Goal: Use online tool/utility: Utilize a website feature to perform a specific function

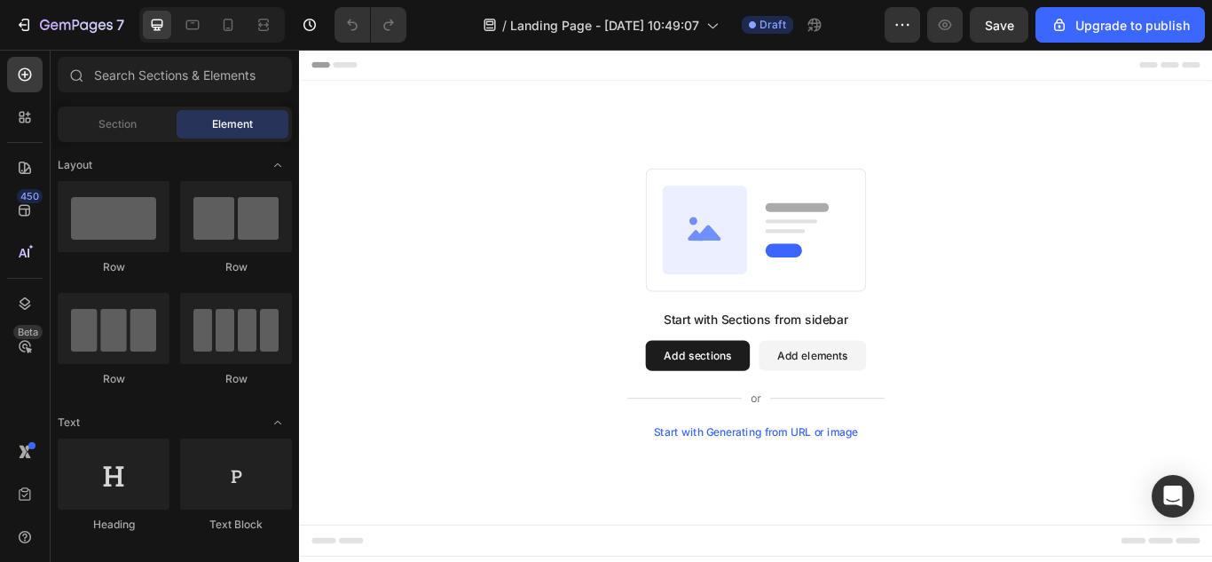
click at [845, 502] on div "Start with Sections from sidebar Add sections Add elements Start with Generatin…" at bounding box center [831, 344] width 1065 height 517
click at [844, 499] on div "Start with Sections from sidebar Add sections Add elements Start with Generatin…" at bounding box center [831, 344] width 1065 height 517
click at [844, 499] on div "Start with Generating from URL or image" at bounding box center [832, 495] width 239 height 14
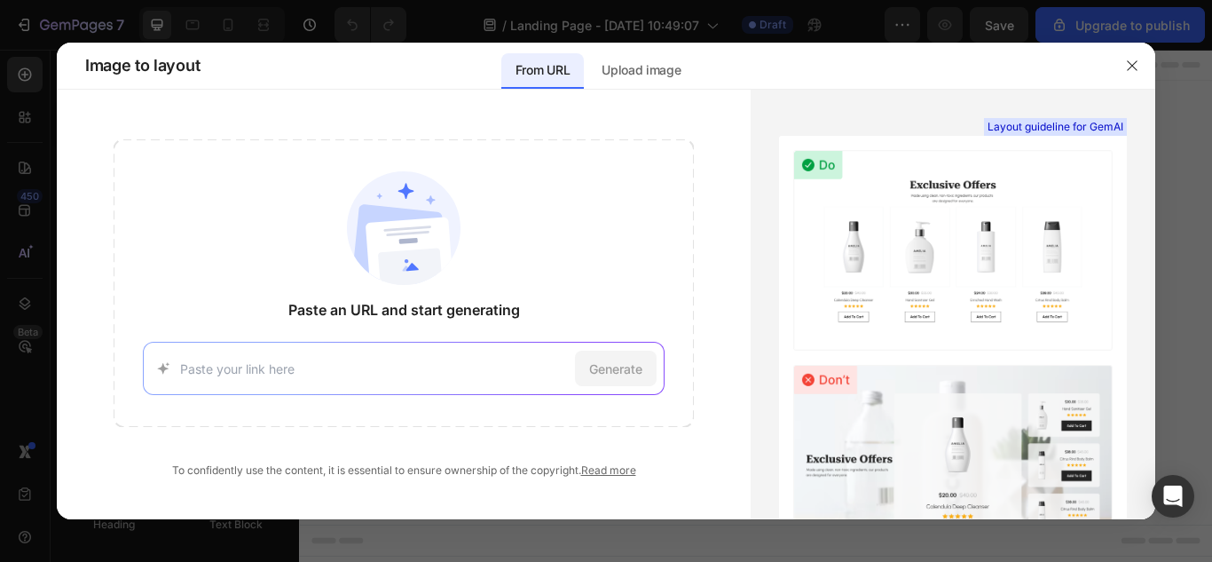
paste input "[URL][DOMAIN_NAME]"
type input "[URL][DOMAIN_NAME]"
click at [606, 374] on span "Generate" at bounding box center [615, 368] width 53 height 19
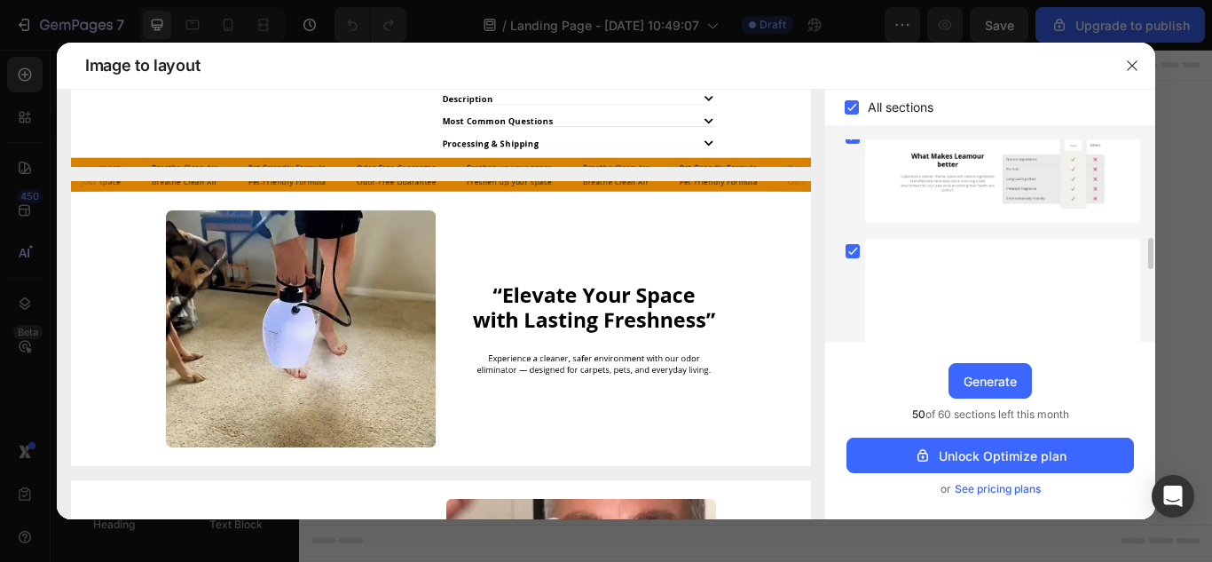
scroll to position [647, 0]
click at [846, 241] on div at bounding box center [852, 252] width 25 height 25
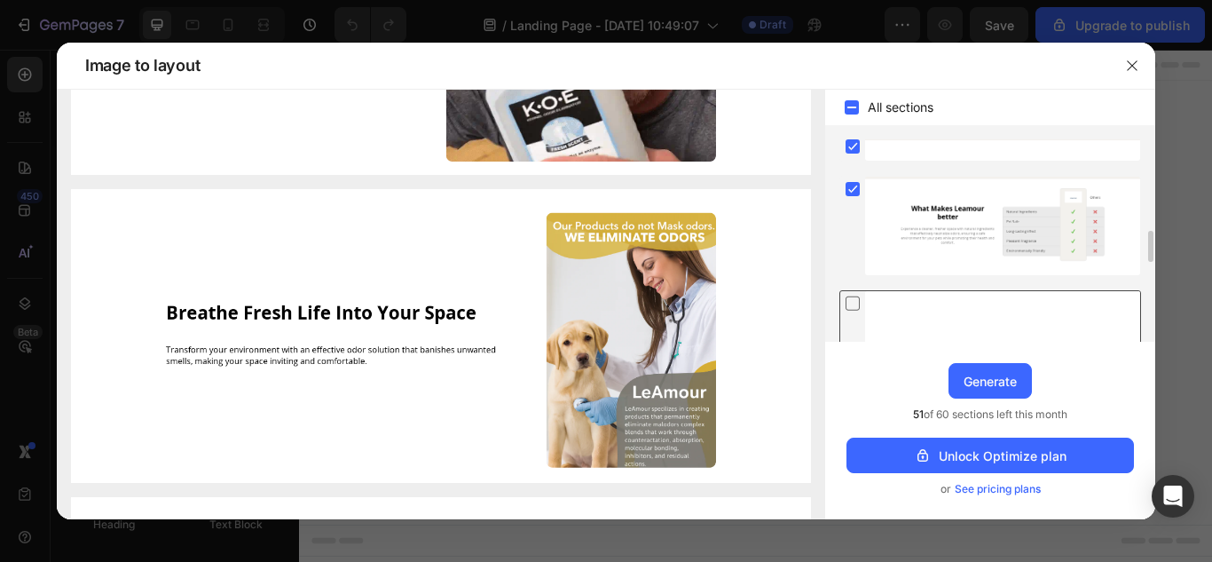
scroll to position [527, 0]
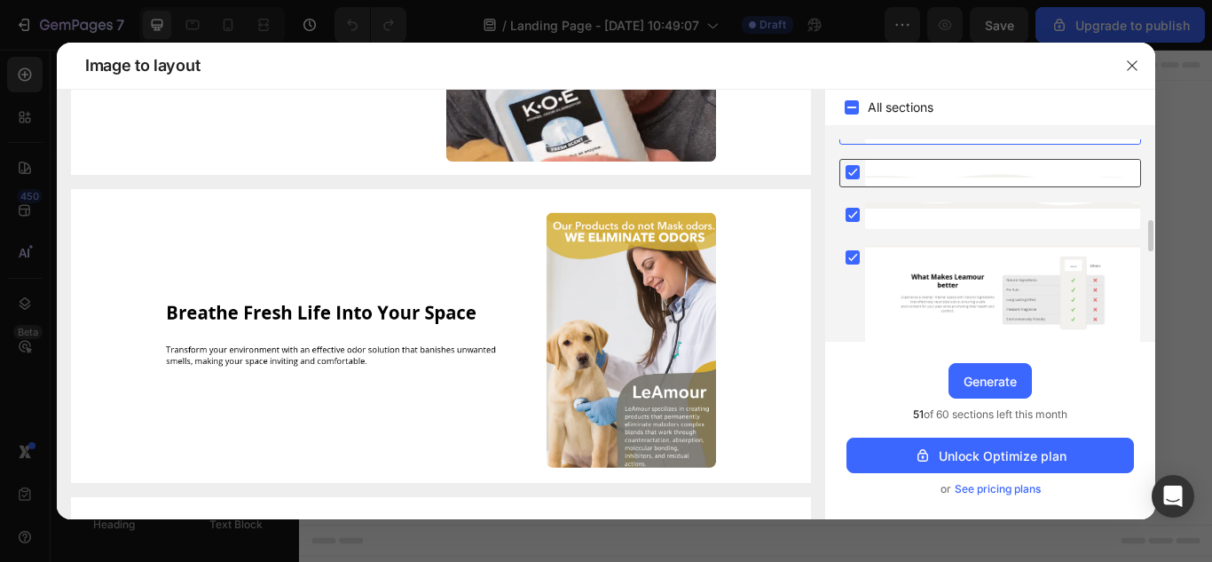
click at [867, 171] on div at bounding box center [1002, 173] width 275 height 27
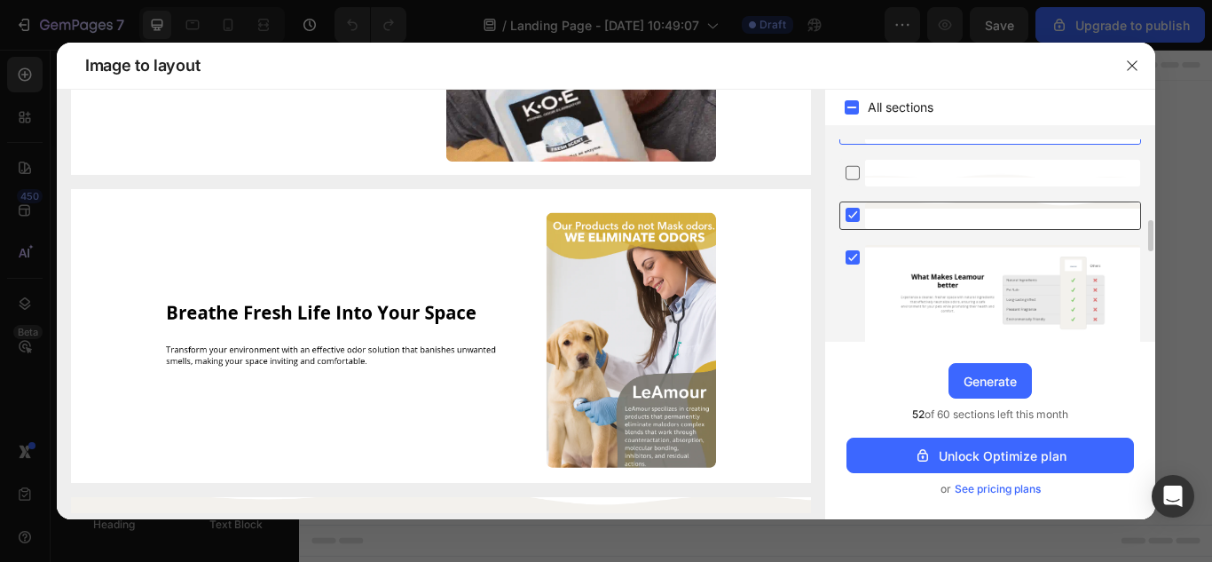
click at [847, 211] on rect at bounding box center [853, 215] width 14 height 14
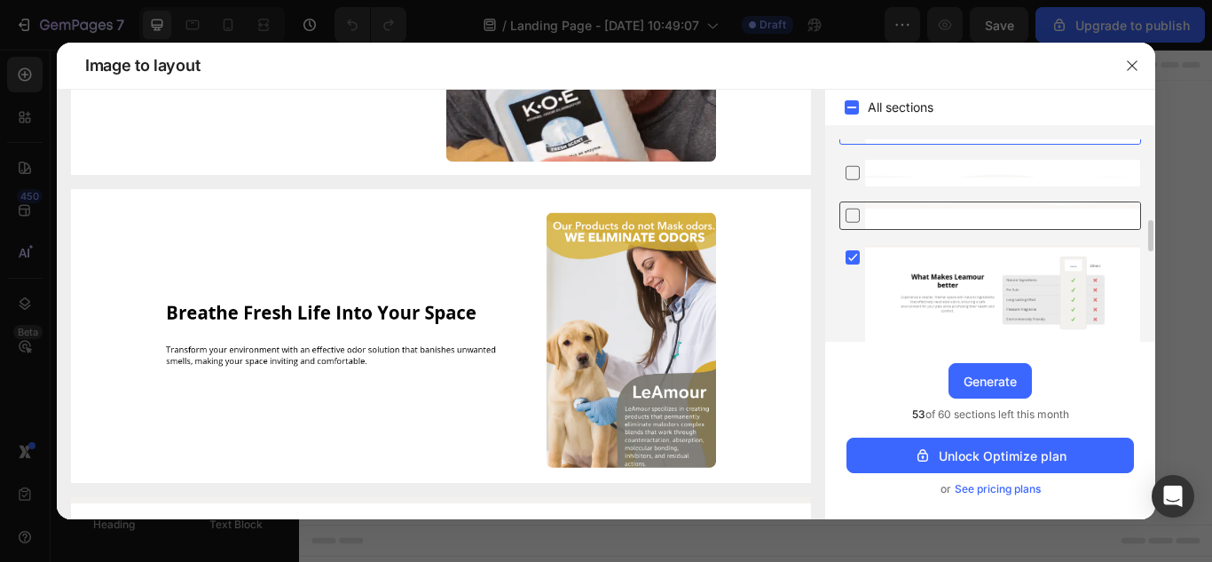
click at [847, 211] on icon at bounding box center [853, 215] width 18 height 19
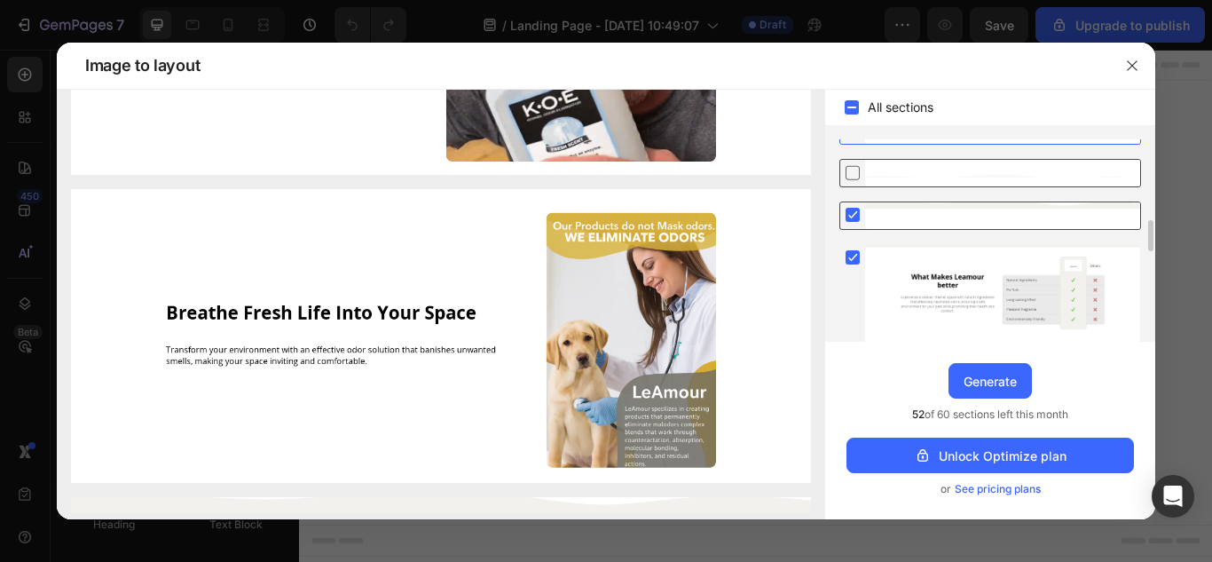
click at [850, 181] on icon at bounding box center [853, 172] width 18 height 19
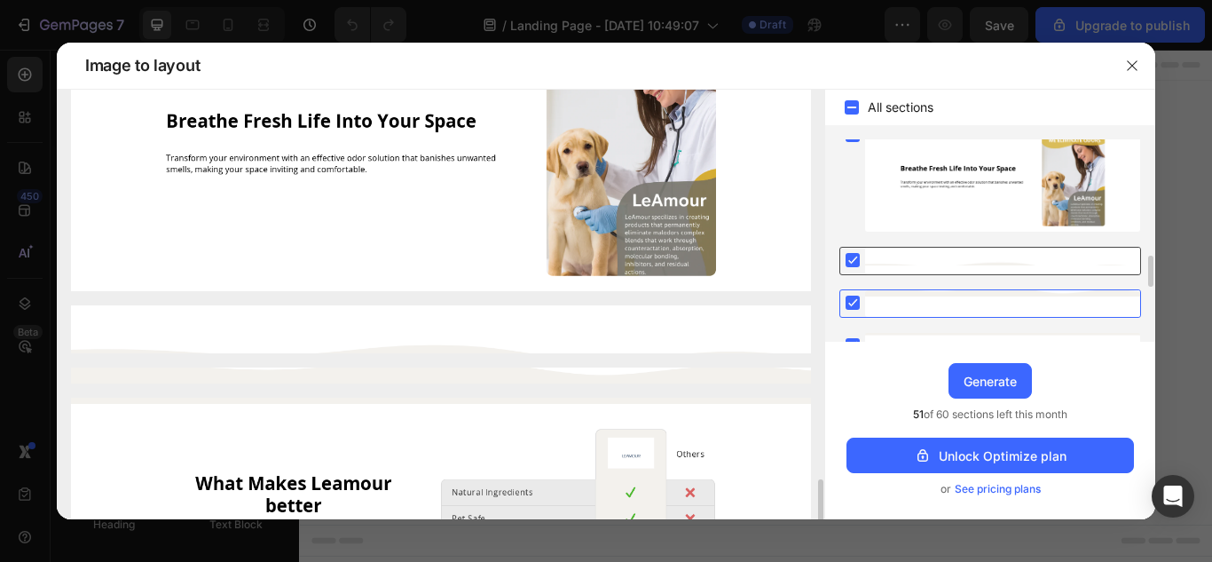
scroll to position [0, 0]
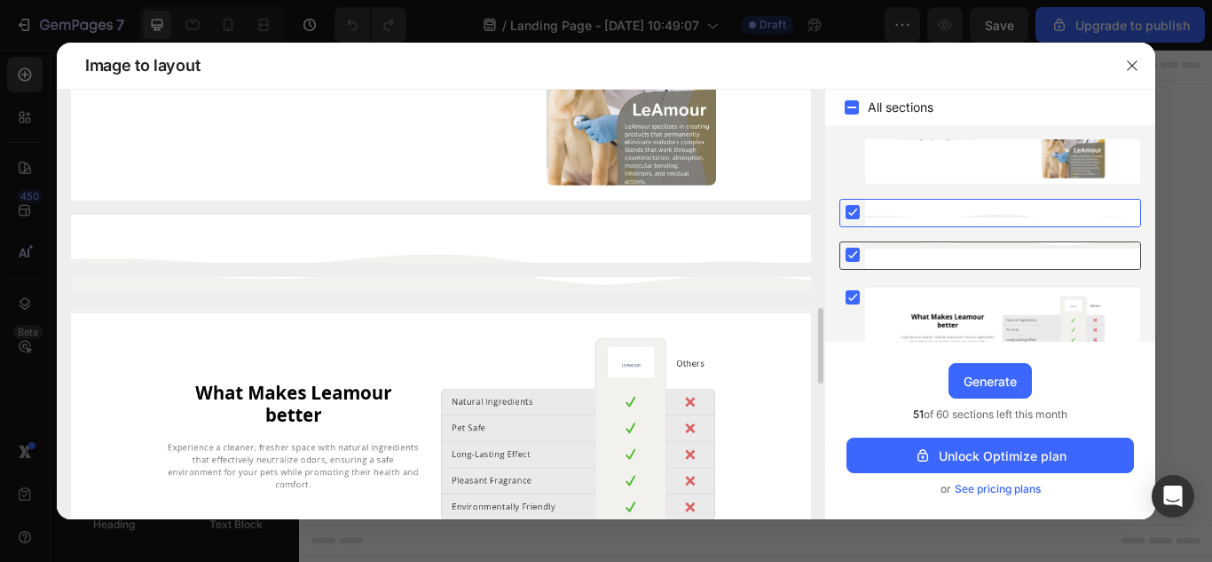
click at [849, 243] on div at bounding box center [852, 254] width 25 height 25
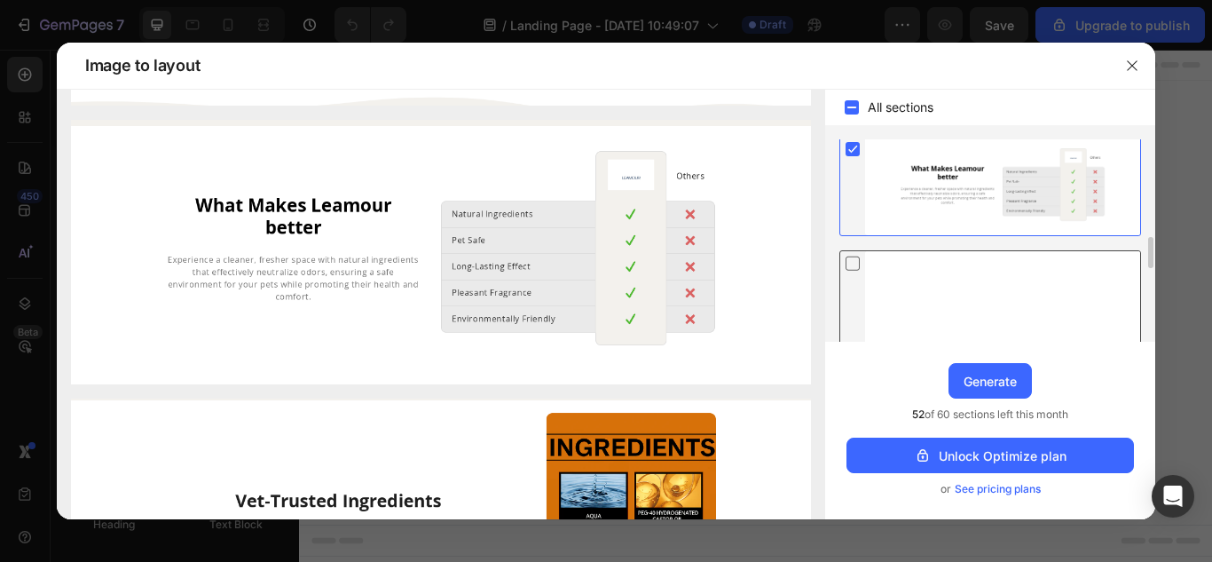
click at [861, 262] on icon at bounding box center [853, 263] width 18 height 19
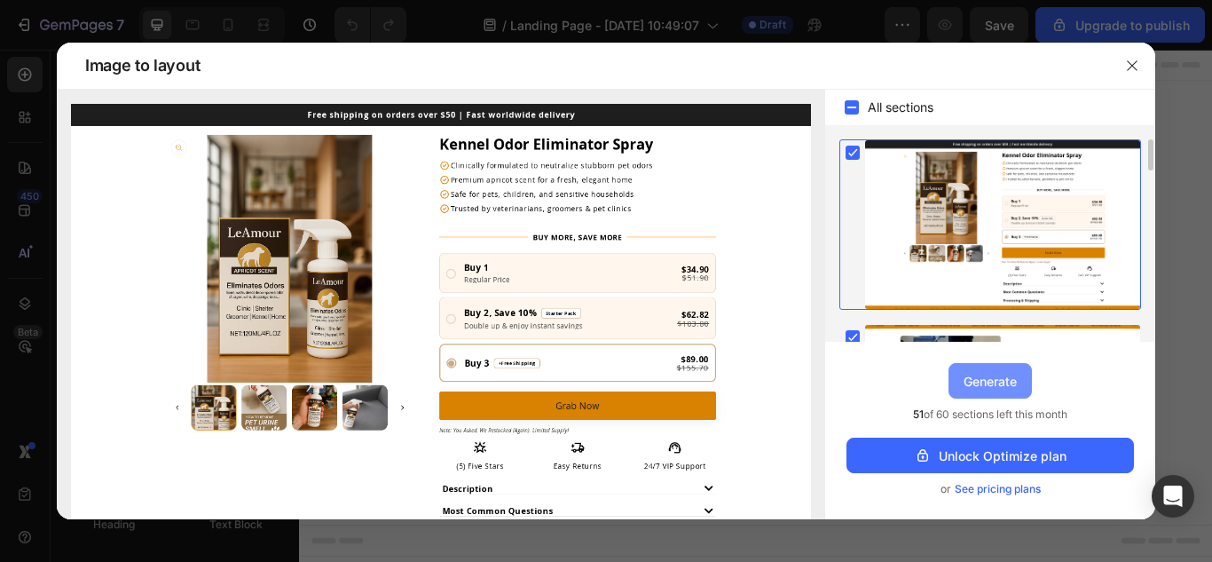
click at [982, 382] on div "Generate" at bounding box center [990, 381] width 53 height 19
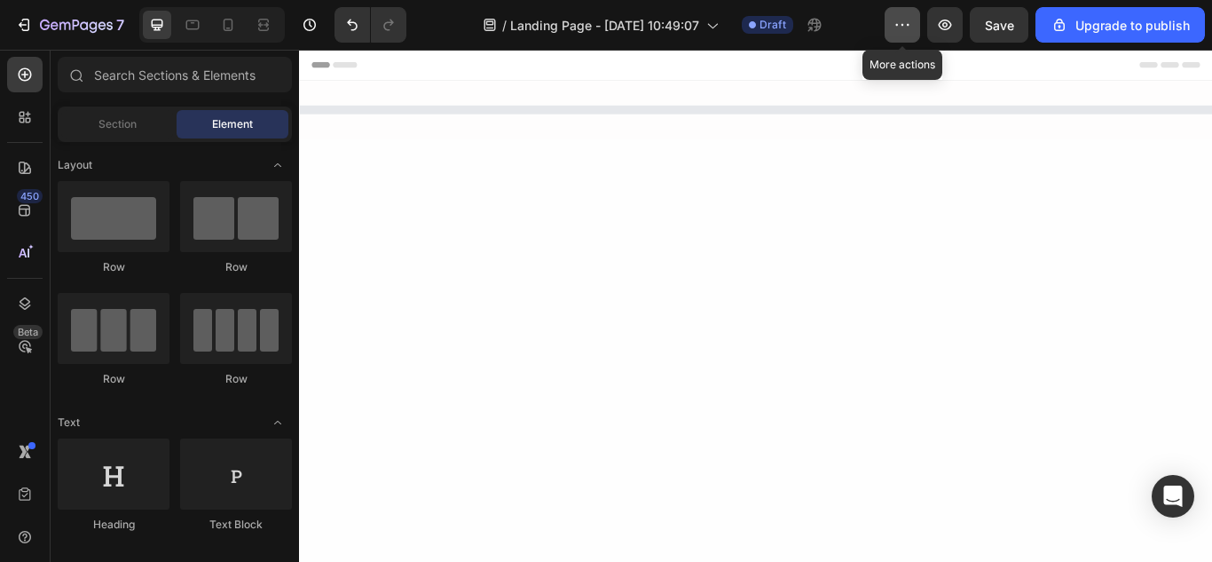
click at [917, 28] on button "button" at bounding box center [902, 24] width 35 height 35
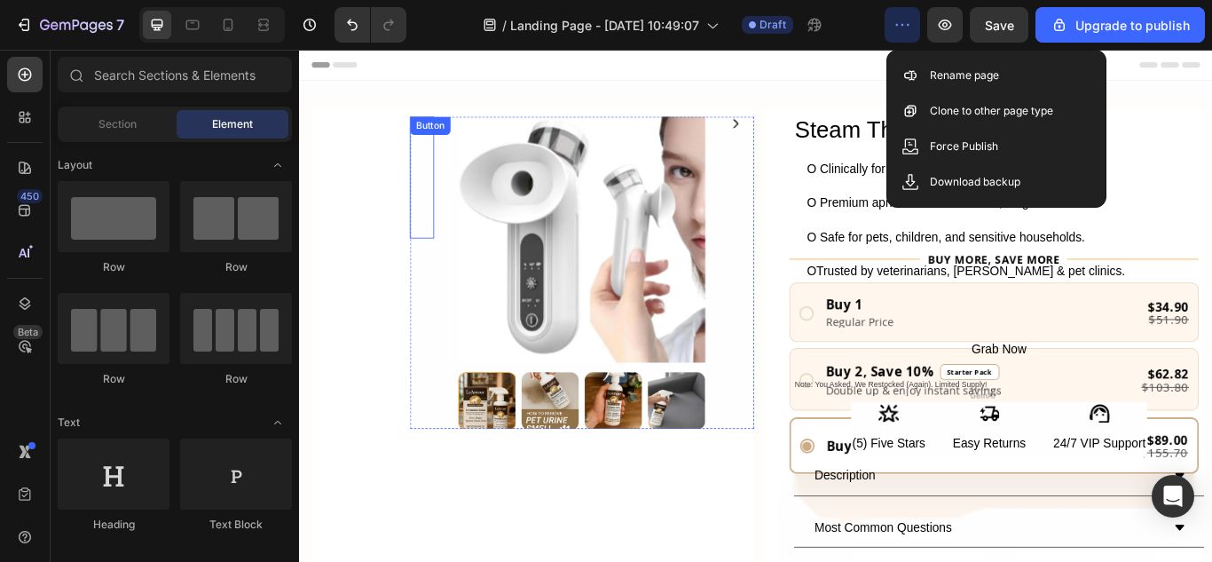
click at [457, 200] on button "Button" at bounding box center [449, 199] width 43 height 142
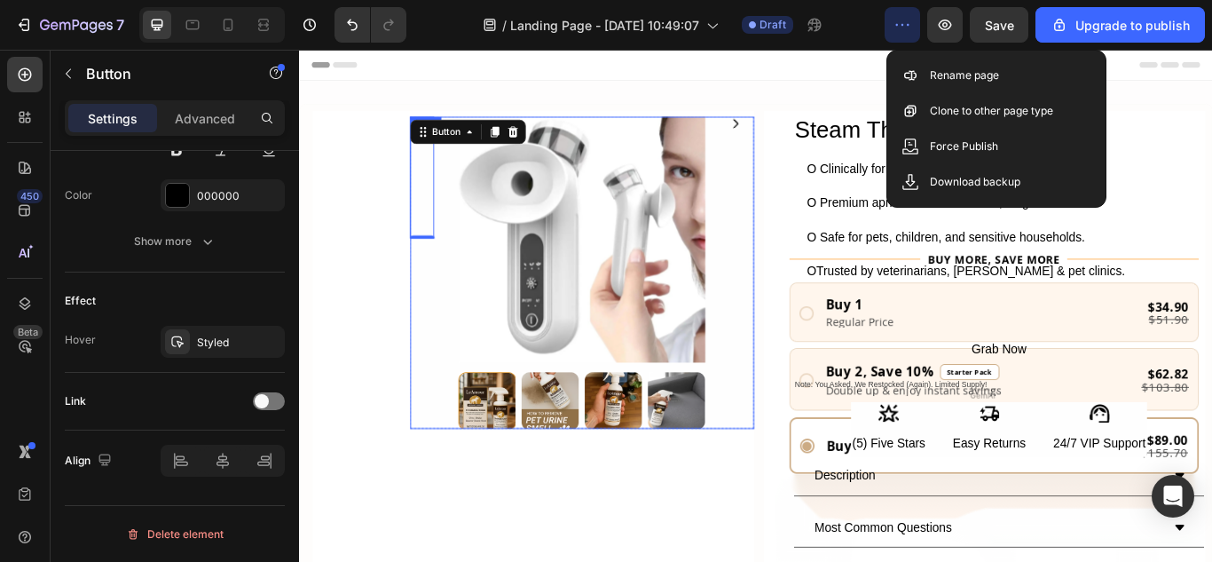
click at [819, 227] on div "Icon" at bounding box center [814, 310] width 28 height 364
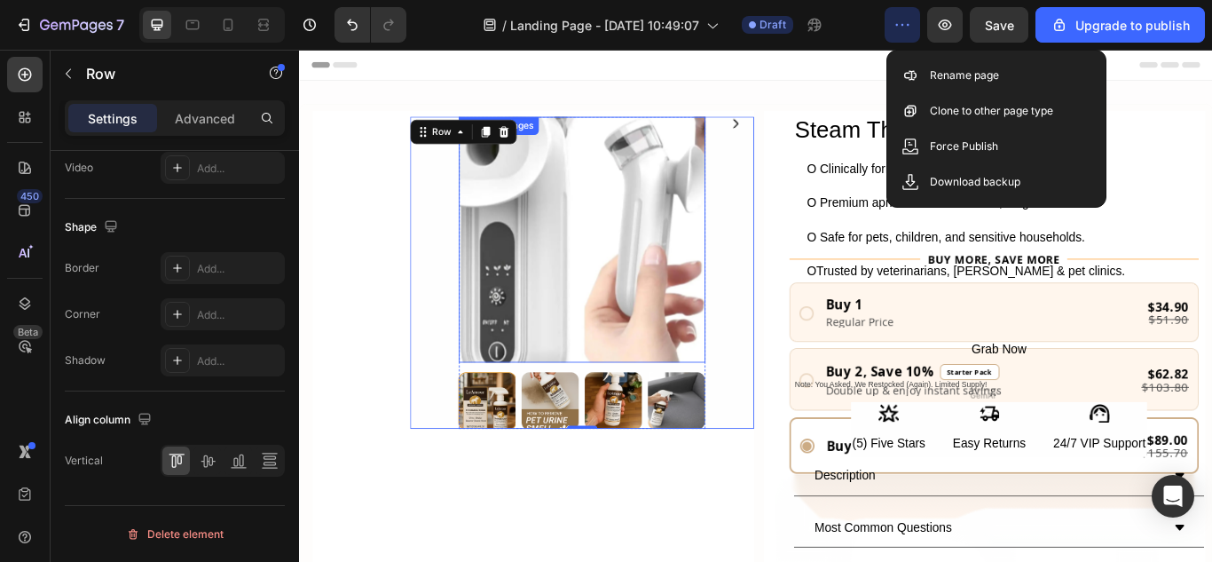
click at [643, 289] on img at bounding box center [627, 271] width 287 height 287
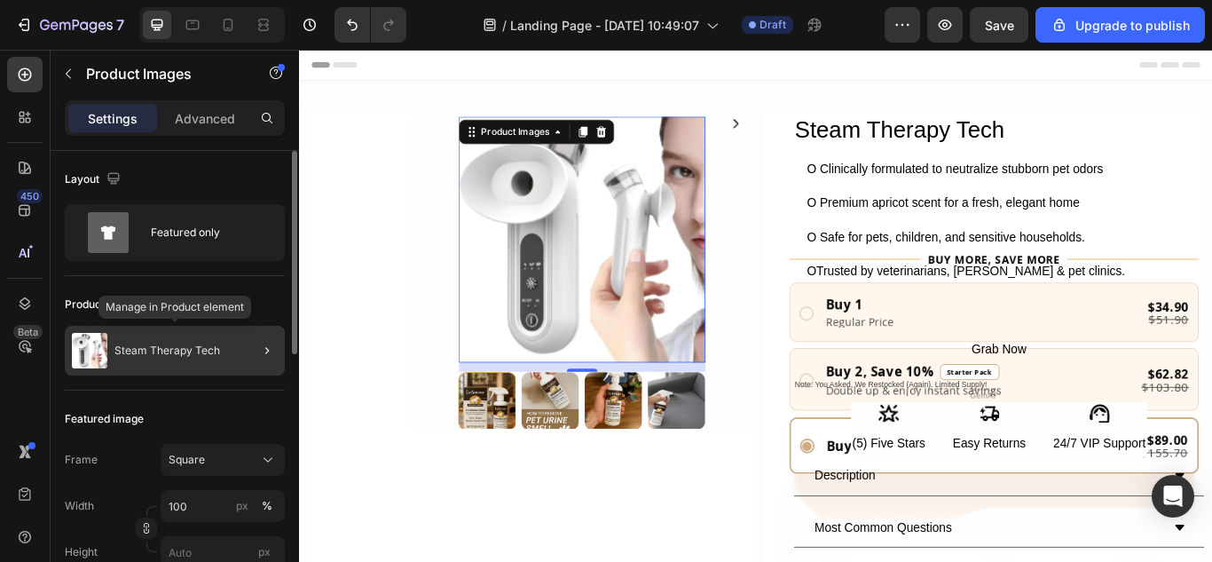
click at [173, 332] on div "Steam Therapy Tech" at bounding box center [175, 351] width 220 height 50
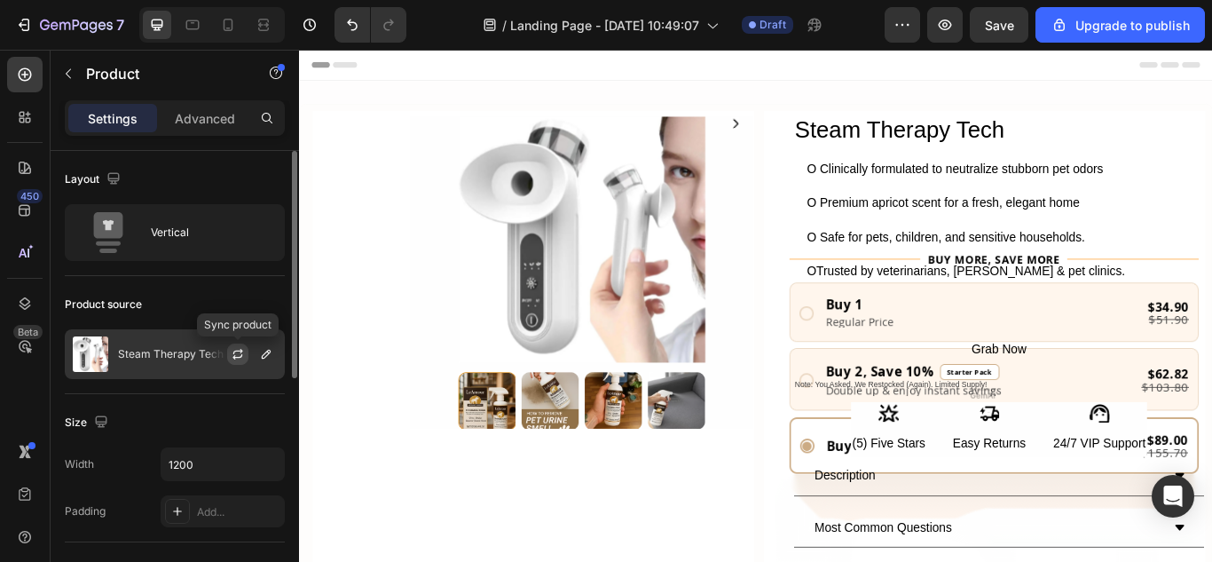
click at [232, 351] on icon "button" at bounding box center [238, 354] width 14 height 14
click at [264, 352] on icon "button" at bounding box center [266, 354] width 14 height 14
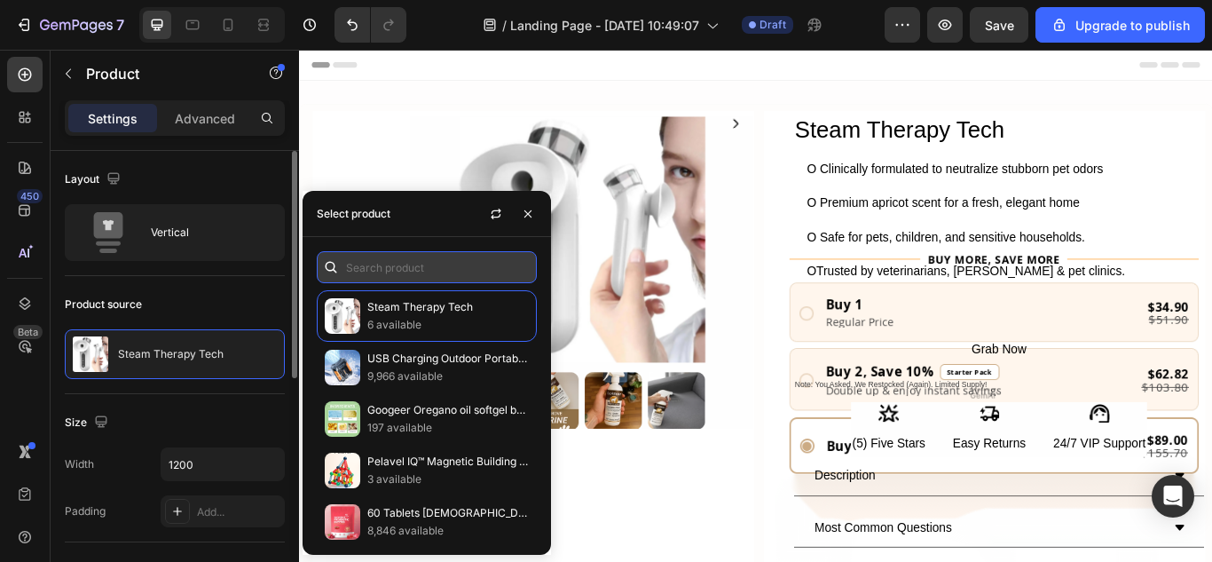
click at [414, 273] on input "text" at bounding box center [427, 267] width 220 height 32
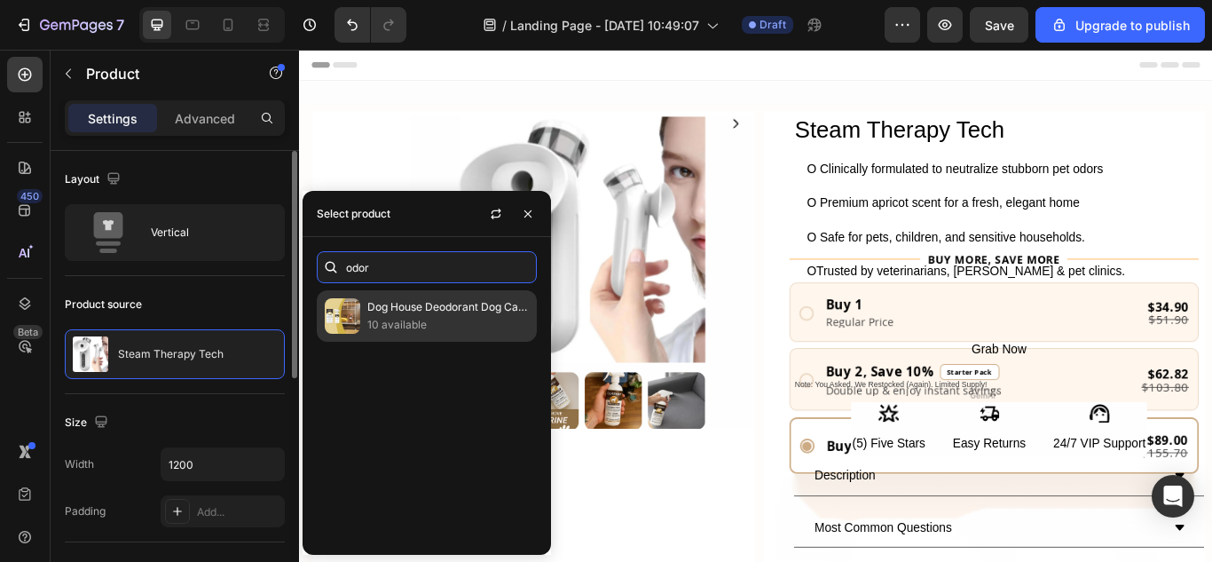
type input "odor"
click at [399, 302] on p "Dog House Deodorant Dog Cat Kennel Disinfection Bacteriostasis Remove Odour Dur…" at bounding box center [447, 307] width 161 height 18
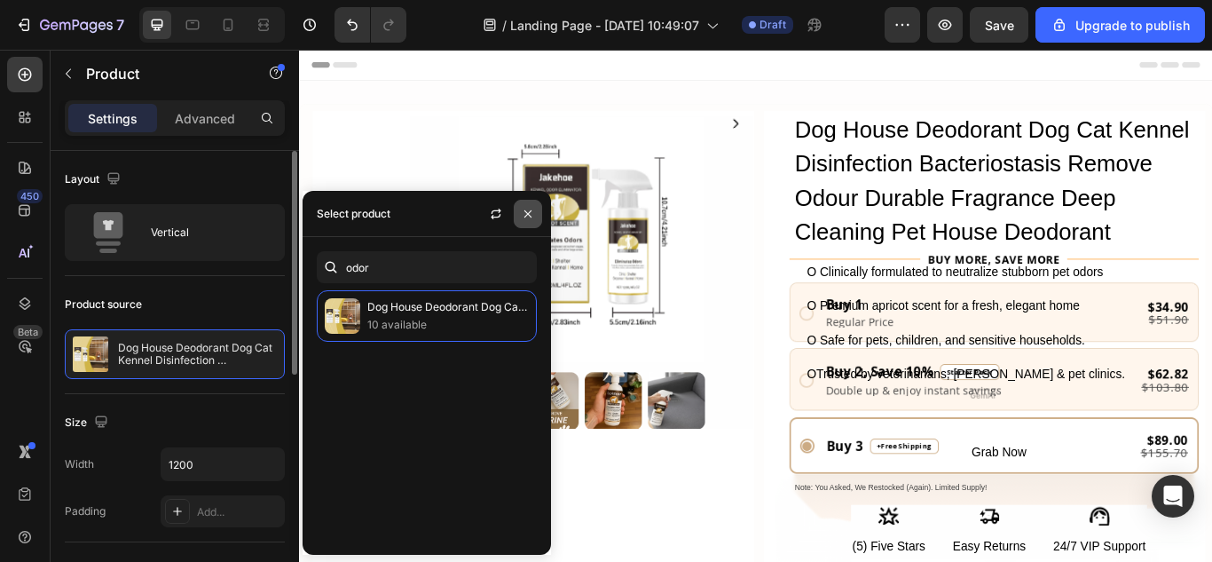
click at [533, 211] on icon "button" at bounding box center [528, 214] width 14 height 14
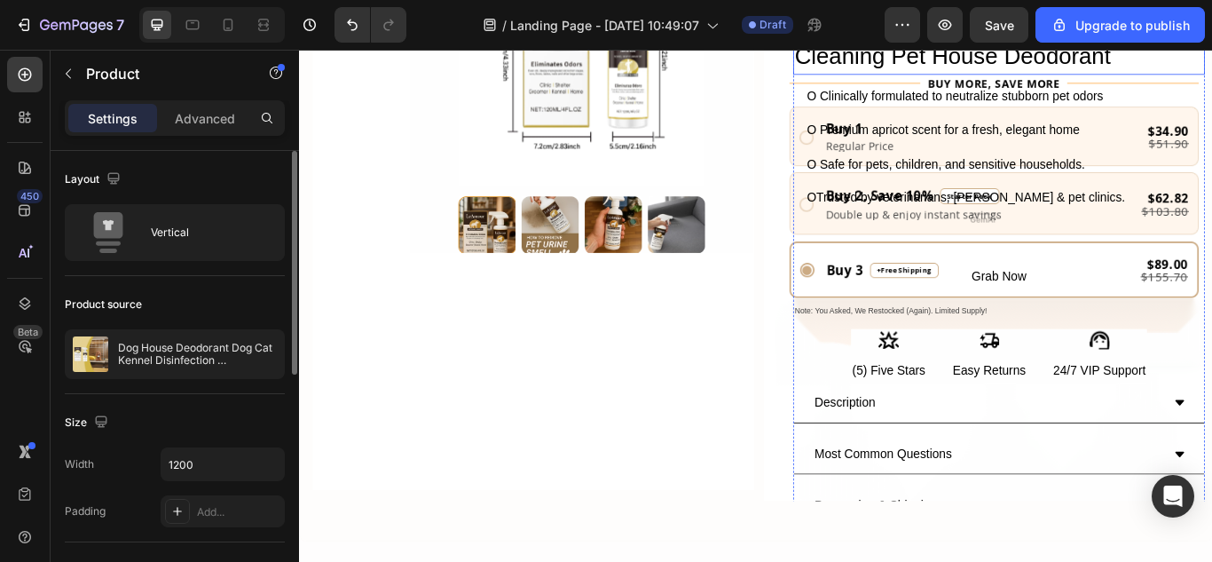
scroll to position [118, 0]
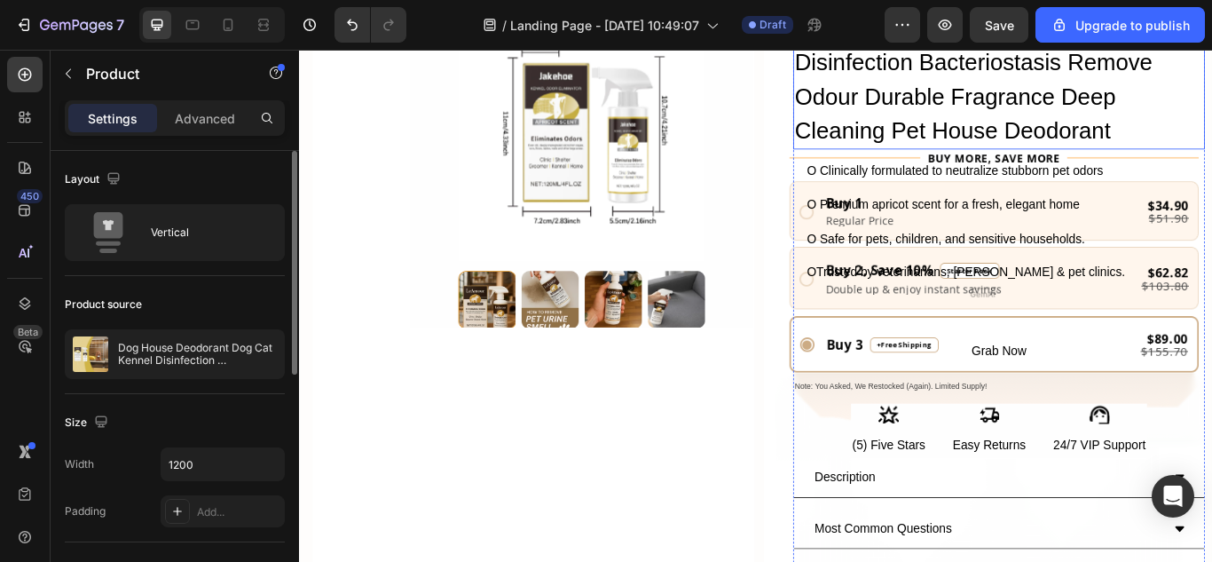
click at [907, 252] on ul "Icon O Clinically formulated to neutralize stubborn pet odors Text Block Icon O…" at bounding box center [1069, 251] width 389 height 148
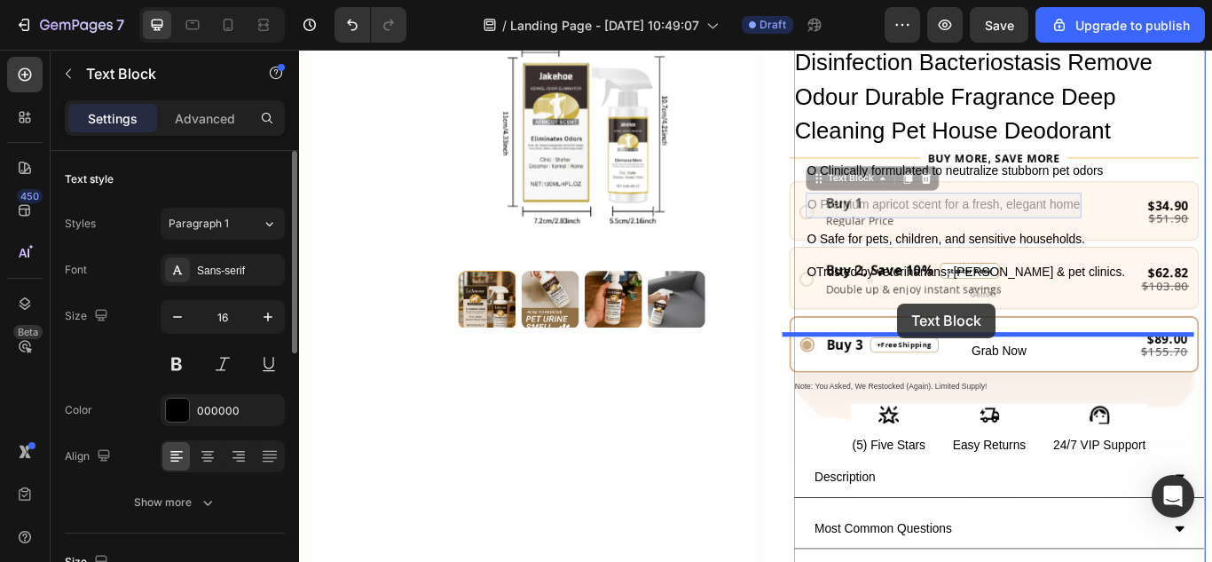
drag, startPoint x: 995, startPoint y: 231, endPoint x: 996, endPoint y: 345, distance: 114.5
